Goal: Information Seeking & Learning: Find contact information

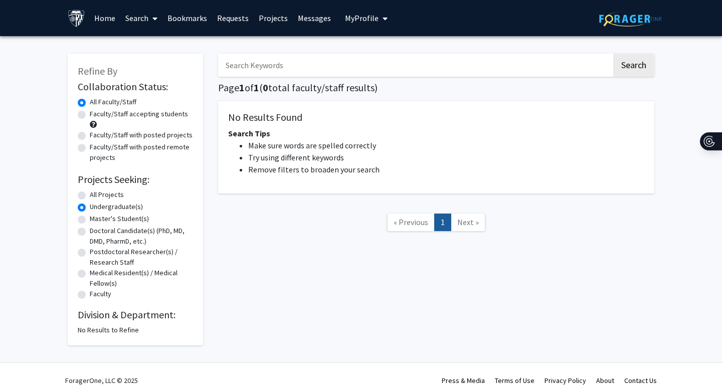
click at [613, 54] on button "Search" at bounding box center [633, 65] width 41 height 23
radio input "true"
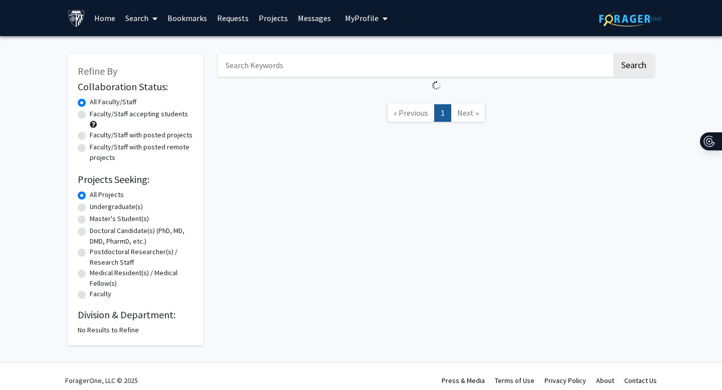
click at [613, 54] on button "Search" at bounding box center [633, 65] width 41 height 23
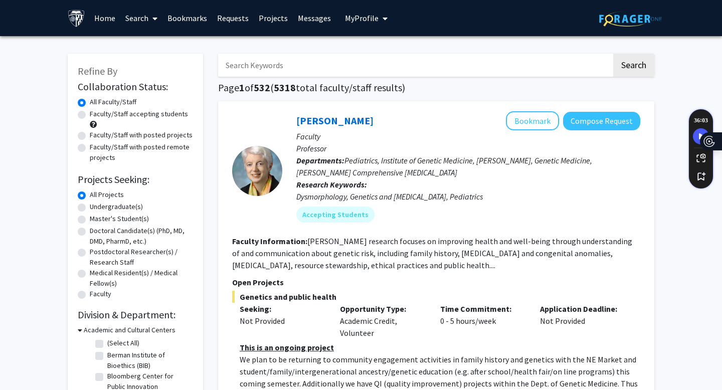
click at [90, 221] on label "Master's Student(s)" at bounding box center [119, 219] width 59 height 11
click at [90, 220] on input "Master's Student(s)" at bounding box center [93, 217] width 7 height 7
radio input "true"
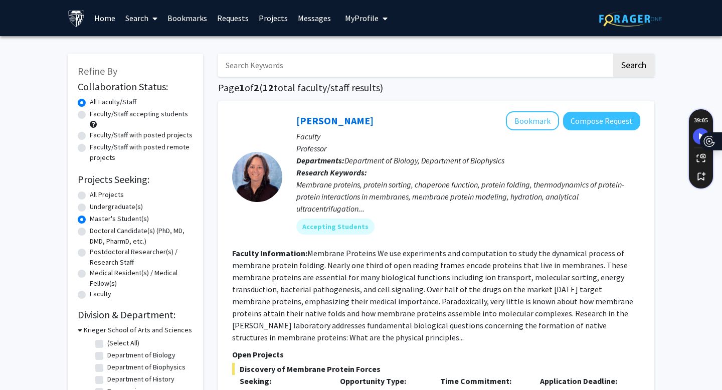
click at [90, 206] on label "Undergraduate(s)" at bounding box center [116, 207] width 53 height 11
click at [90, 206] on input "Undergraduate(s)" at bounding box center [93, 205] width 7 height 7
radio input "true"
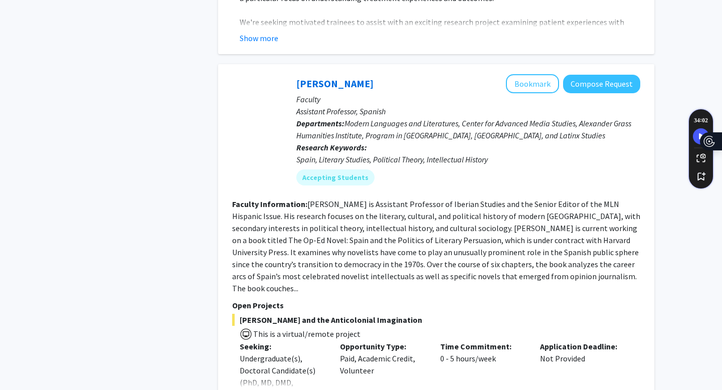
scroll to position [497, 0]
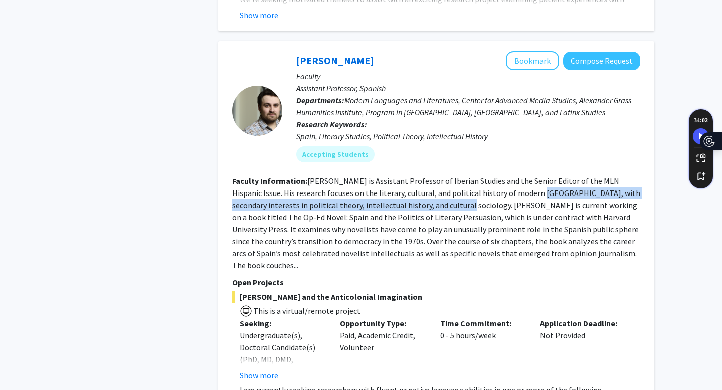
drag, startPoint x: 504, startPoint y: 183, endPoint x: 428, endPoint y: 193, distance: 76.5
click at [428, 193] on fg-read-more "[PERSON_NAME] is Assistant Professor of Iberian Studies and the Senior Editor o…" at bounding box center [436, 223] width 408 height 94
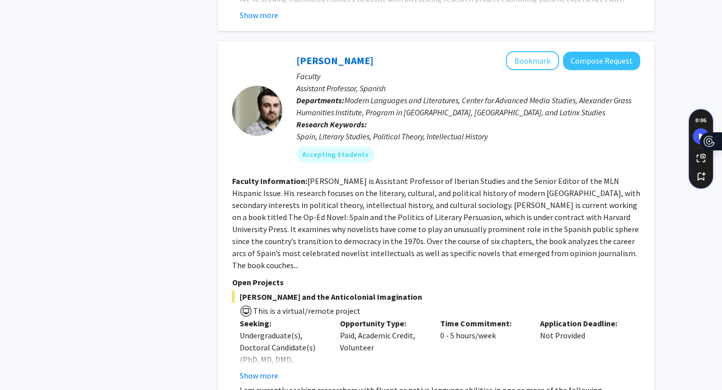
click at [453, 194] on fg-read-more "[PERSON_NAME] is Assistant Professor of Iberian Studies and the Senior Editor o…" at bounding box center [436, 223] width 408 height 94
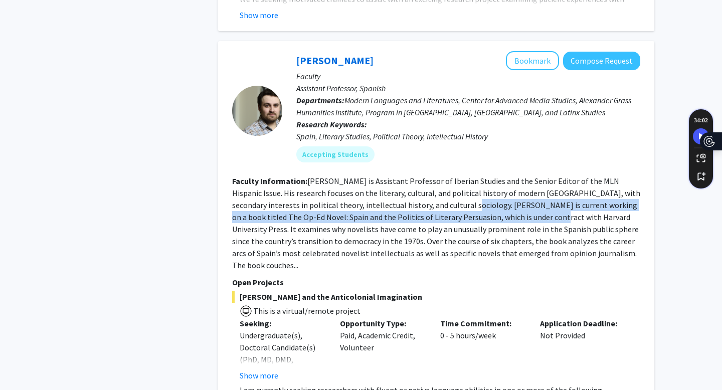
drag, startPoint x: 431, startPoint y: 193, endPoint x: 508, endPoint y: 200, distance: 77.6
click at [508, 200] on fg-read-more "[PERSON_NAME] is Assistant Professor of Iberian Studies and the Senior Editor o…" at bounding box center [436, 223] width 408 height 94
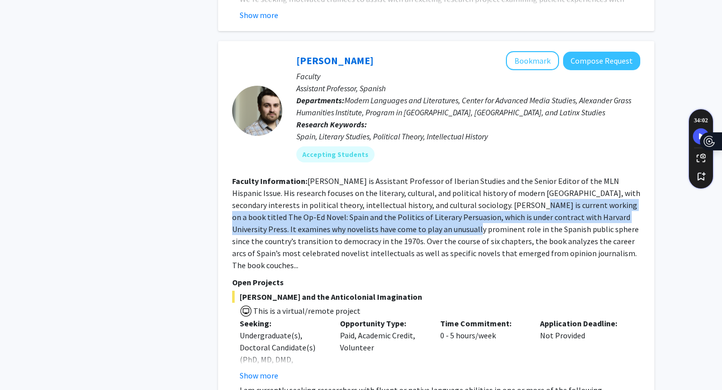
drag, startPoint x: 493, startPoint y: 194, endPoint x: 425, endPoint y: 219, distance: 72.2
click at [425, 219] on fg-read-more "[PERSON_NAME] is Assistant Professor of Iberian Studies and the Senior Editor o…" at bounding box center [436, 223] width 408 height 94
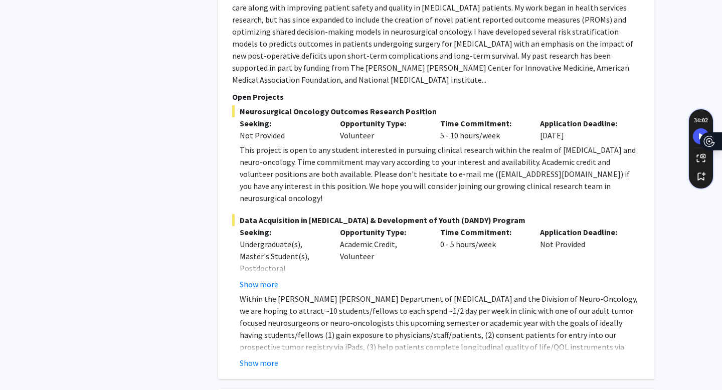
scroll to position [1150, 0]
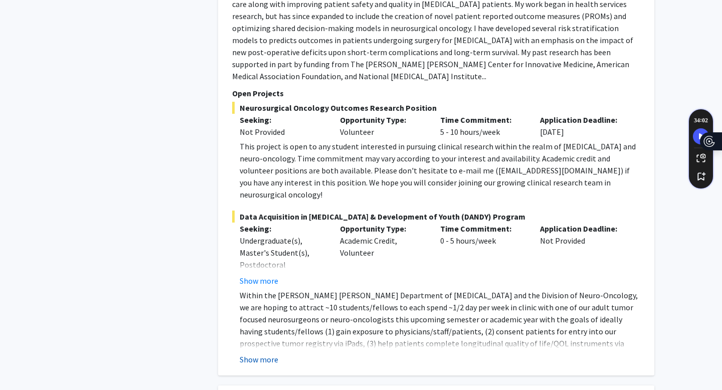
click at [263, 354] on button "Show more" at bounding box center [259, 360] width 39 height 12
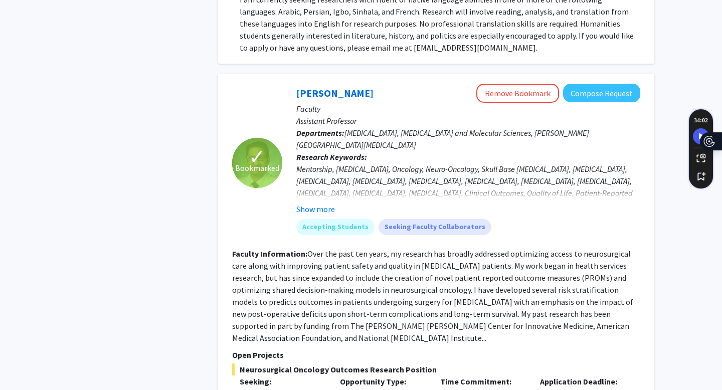
scroll to position [869, 0]
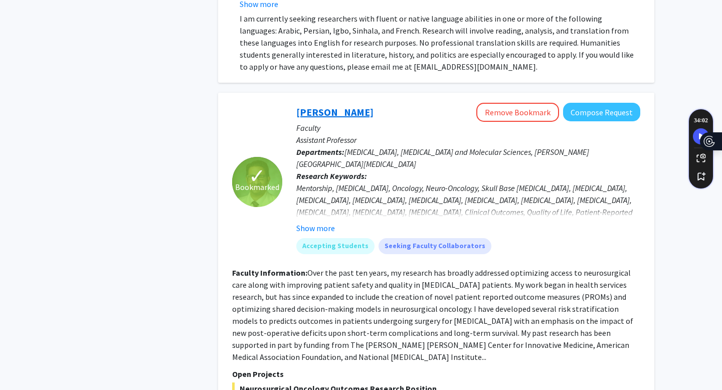
click at [344, 106] on link "[PERSON_NAME]" at bounding box center [334, 112] width 77 height 13
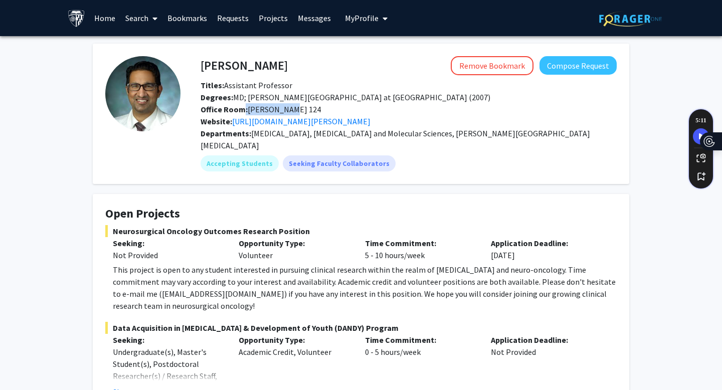
drag, startPoint x: 244, startPoint y: 110, endPoint x: 303, endPoint y: 109, distance: 59.2
click at [303, 109] on div "Office Room: [PERSON_NAME] 124" at bounding box center [408, 109] width 431 height 12
click at [336, 122] on link "[URL][DOMAIN_NAME][PERSON_NAME]" at bounding box center [301, 121] width 138 height 10
